Goal: Navigation & Orientation: Find specific page/section

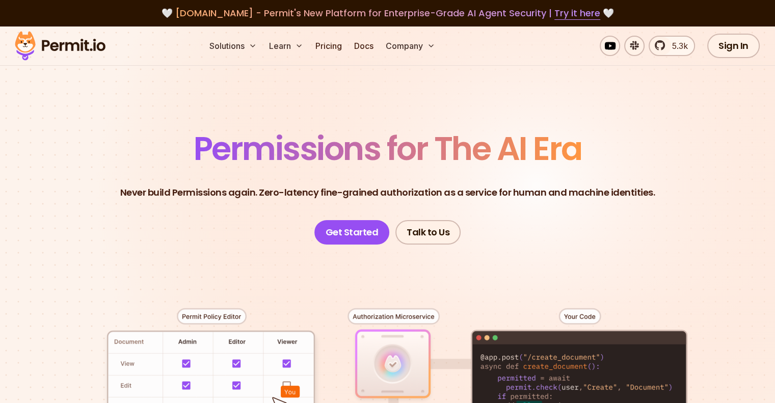
drag, startPoint x: 654, startPoint y: 83, endPoint x: 647, endPoint y: 79, distance: 7.8
click at [654, 83] on section "Permissions for The AI Era Never build Permissions again. Zero-latency fine-gra…" at bounding box center [387, 363] width 775 height 673
click at [98, 53] on img at bounding box center [60, 46] width 100 height 35
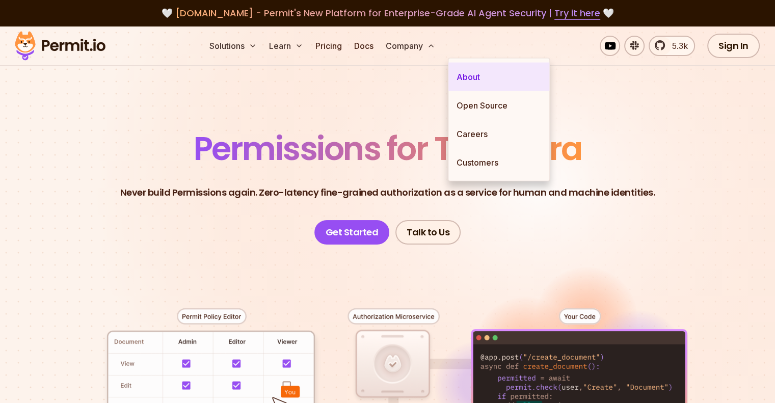
click at [463, 75] on link "About" at bounding box center [499, 77] width 101 height 29
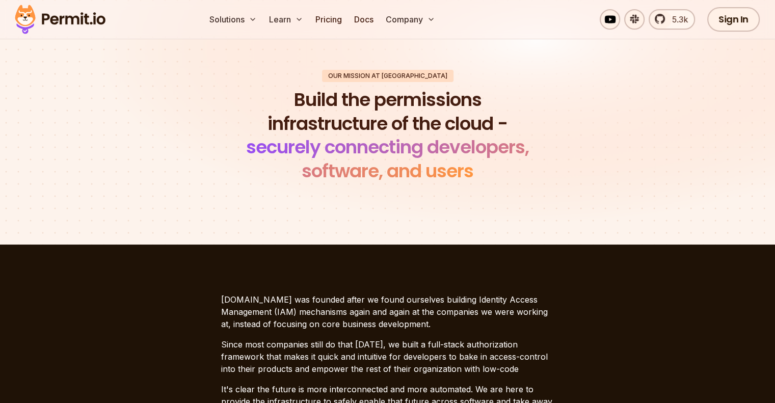
scroll to position [153, 0]
